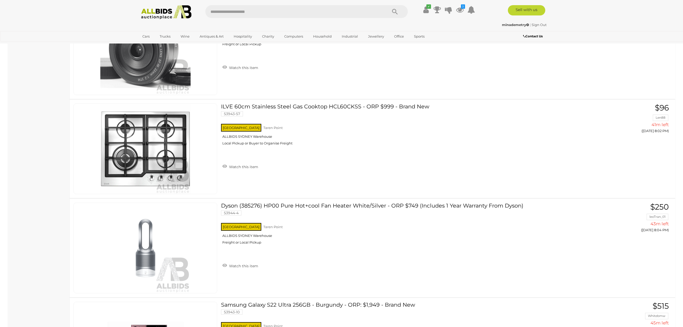
scroll to position [3275, 0]
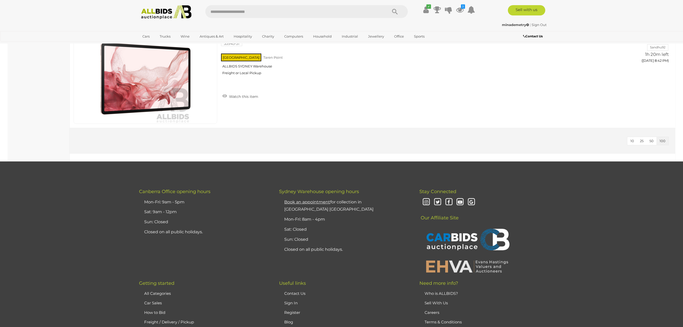
scroll to position [4047, 0]
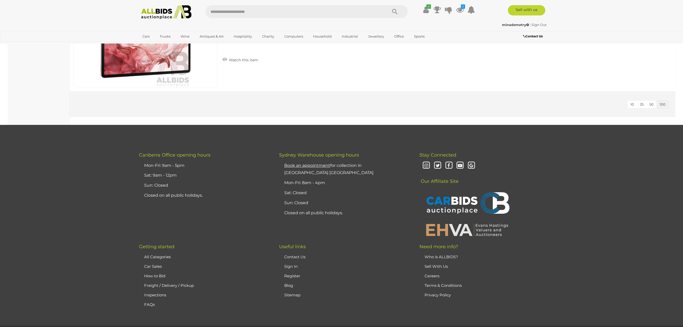
drag, startPoint x: 50, startPoint y: 216, endPoint x: 44, endPoint y: 140, distance: 76.0
drag, startPoint x: 34, startPoint y: 161, endPoint x: 27, endPoint y: 137, distance: 25.1
drag, startPoint x: 63, startPoint y: 143, endPoint x: 60, endPoint y: 133, distance: 10.0
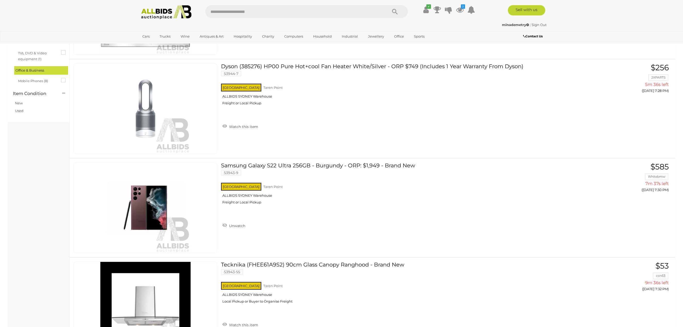
scroll to position [0, 0]
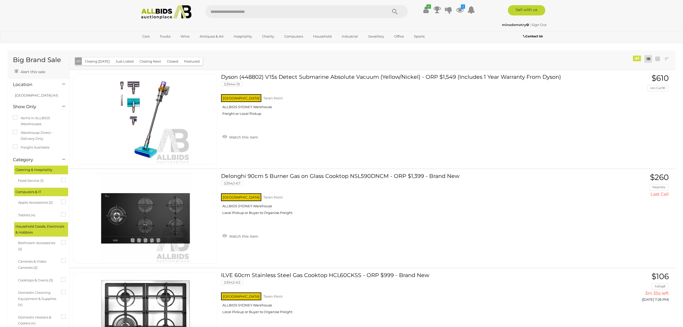
click at [157, 17] on img at bounding box center [166, 12] width 56 height 14
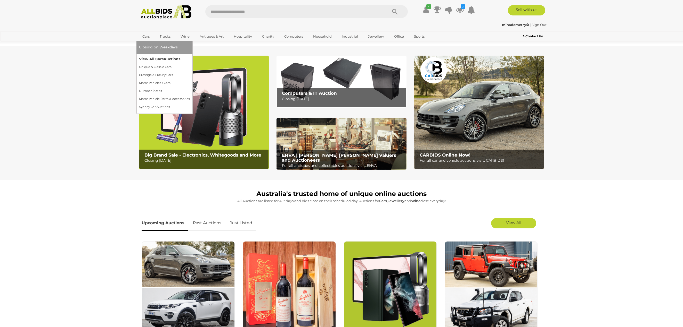
click at [150, 58] on link "View All Cars Auctions" at bounding box center [164, 59] width 51 height 8
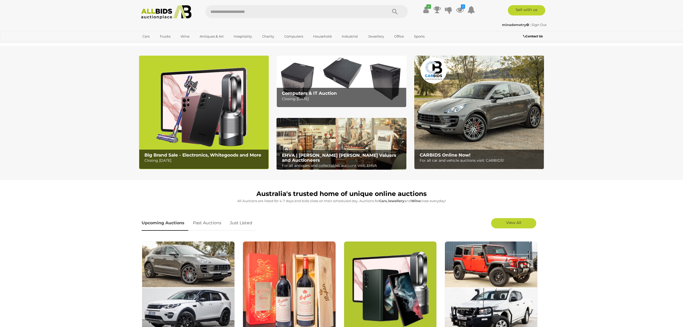
click at [235, 100] on img at bounding box center [204, 113] width 130 height 114
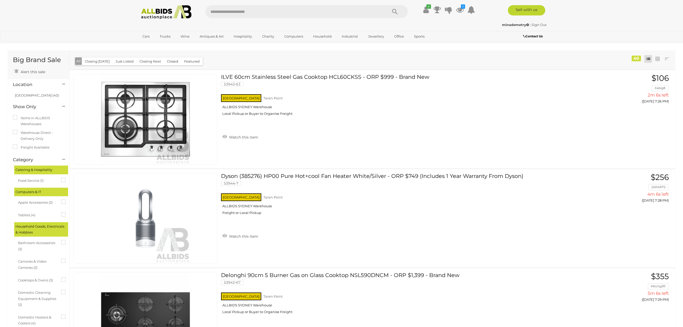
click at [175, 63] on button "Closed" at bounding box center [173, 61] width 18 height 8
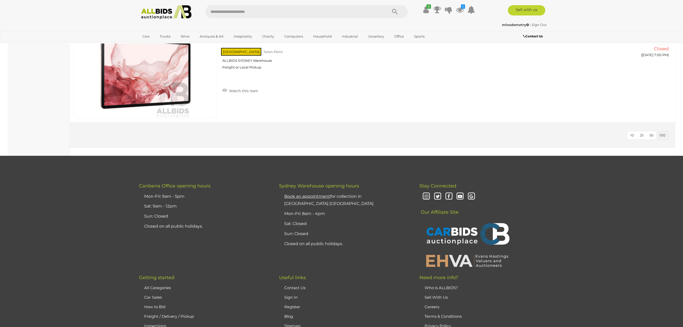
scroll to position [1134, 0]
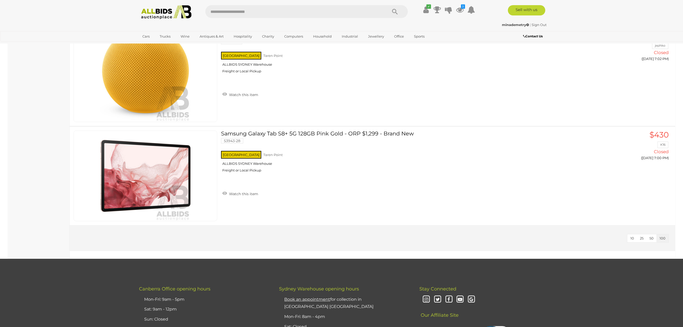
click at [155, 18] on img at bounding box center [166, 12] width 56 height 14
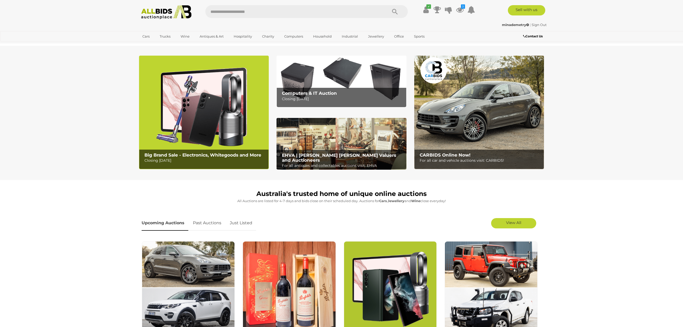
click at [210, 88] on img at bounding box center [204, 113] width 130 height 114
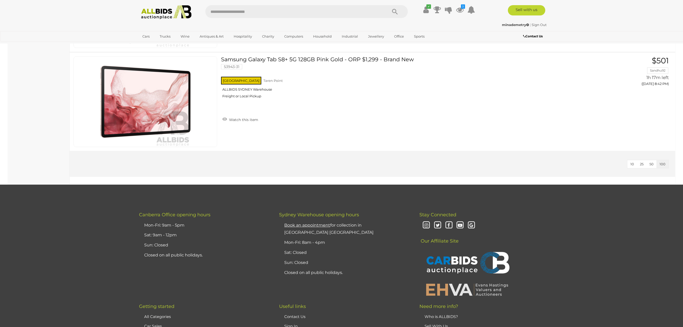
scroll to position [3893, 0]
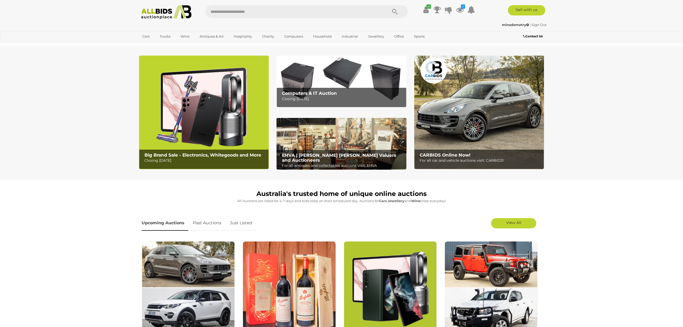
click at [197, 86] on img at bounding box center [204, 113] width 130 height 114
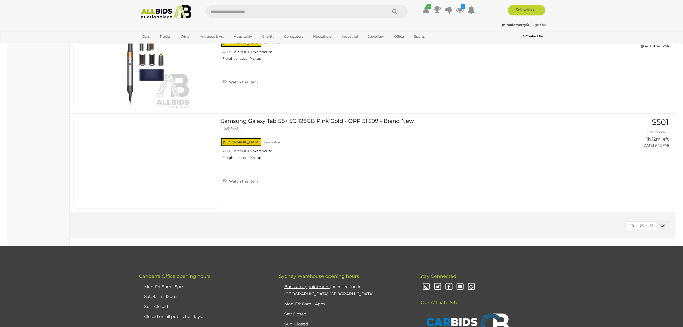
scroll to position [3712, 0]
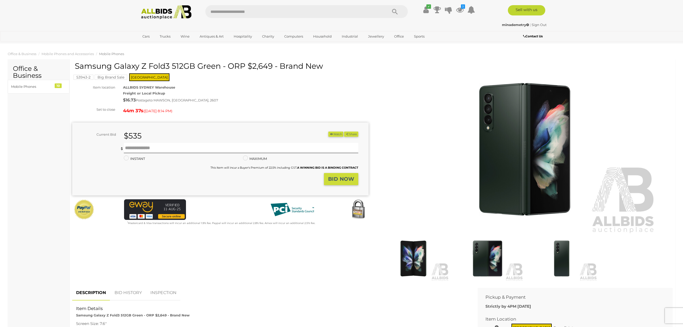
click at [431, 265] on img at bounding box center [412, 259] width 71 height 46
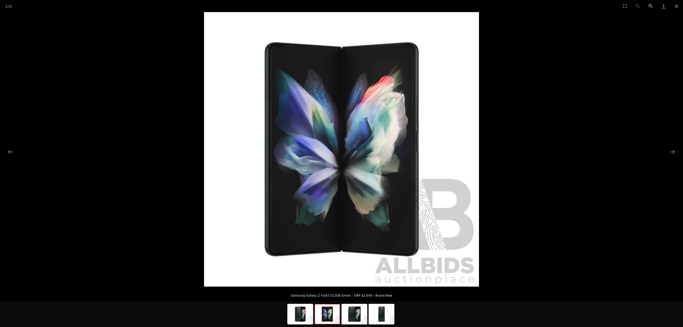
click at [61, 63] on picture at bounding box center [341, 149] width 683 height 275
click at [678, 4] on button "Close gallery" at bounding box center [676, 6] width 13 height 12
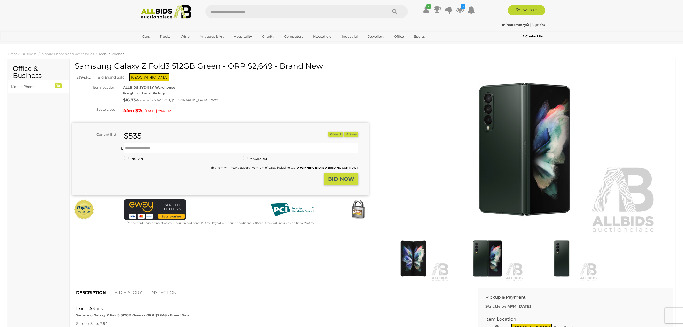
click at [257, 83] on div "Samsung Galaxy Z Fold3 512GB Green - ORP $2,649 - Brand New 53943-2 Big Brand S…" at bounding box center [220, 144] width 296 height 164
